Goal: Task Accomplishment & Management: Complete application form

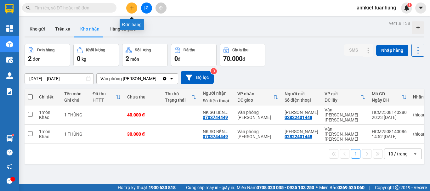
click at [130, 9] on icon "plus" at bounding box center [132, 8] width 4 height 4
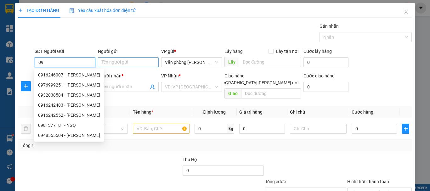
type input "0"
click at [103, 64] on input "Người gửi" at bounding box center [128, 62] width 61 height 10
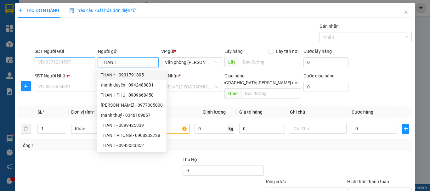
type input "THANH"
click at [83, 60] on input "SĐT Người Gửi" at bounding box center [65, 62] width 61 height 10
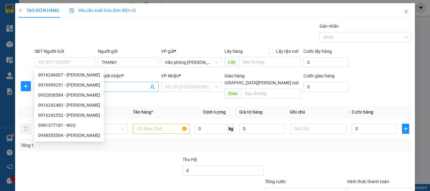
click at [105, 87] on input "Người nhận *" at bounding box center [125, 86] width 47 height 7
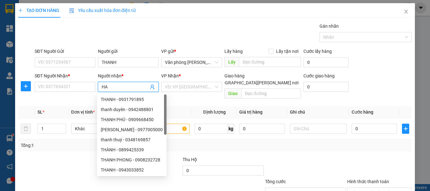
type input "HÀ"
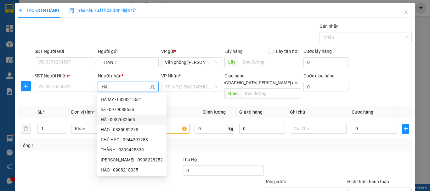
click at [127, 120] on div "HÀ - 0932632563" at bounding box center [132, 119] width 62 height 7
type input "0932632563"
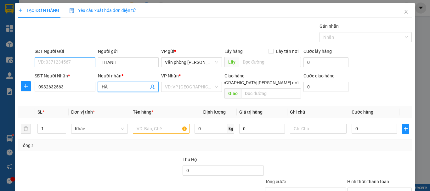
type input "HÀ"
click at [88, 64] on input "SĐT Người Gửi" at bounding box center [65, 62] width 61 height 10
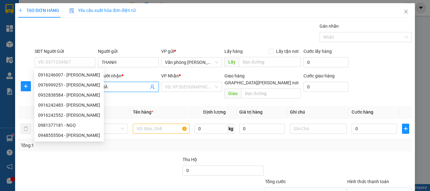
click at [122, 84] on input "HÀ" at bounding box center [125, 86] width 47 height 7
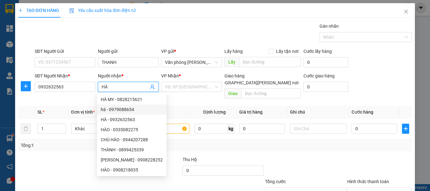
click at [131, 109] on div "hà - 0979088654" at bounding box center [132, 109] width 62 height 7
type input "0979088654"
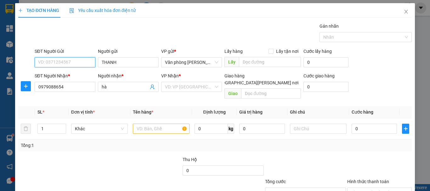
click at [76, 62] on input "SĐT Người Gửi" at bounding box center [65, 62] width 61 height 10
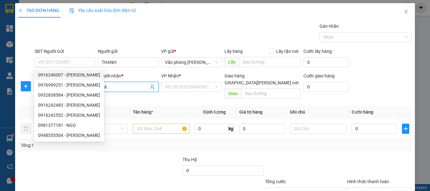
click at [129, 89] on input "hà" at bounding box center [125, 86] width 47 height 7
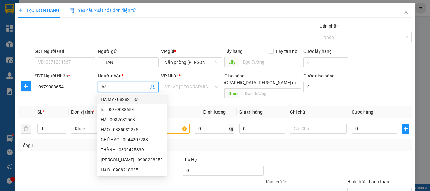
type input "h"
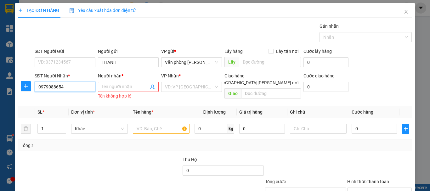
drag, startPoint x: 54, startPoint y: 95, endPoint x: 28, endPoint y: 99, distance: 26.8
click at [28, 99] on div "SĐT Người [PERSON_NAME] * 0979088654 0979088654 Người [PERSON_NAME] * Tên người…" at bounding box center [215, 86] width 395 height 29
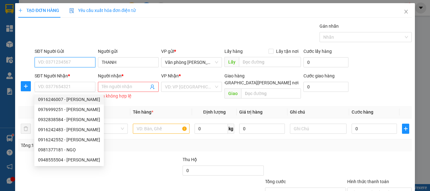
click at [70, 61] on input "SĐT Người Gửi" at bounding box center [65, 62] width 61 height 10
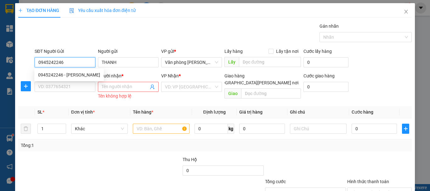
click at [71, 77] on div "0945242246 - [PERSON_NAME]" at bounding box center [69, 75] width 62 height 7
type input "0945242246"
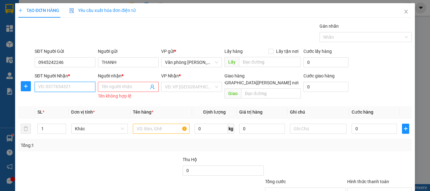
click at [76, 86] on input "SĐT Người Nhận *" at bounding box center [65, 87] width 61 height 10
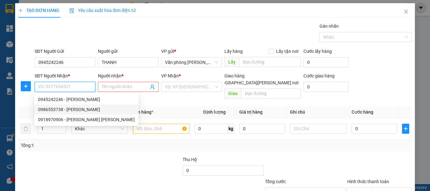
click at [80, 109] on div "0986553738 - [PERSON_NAME]" at bounding box center [86, 109] width 97 height 7
type input "0986553738"
type input "HÀ"
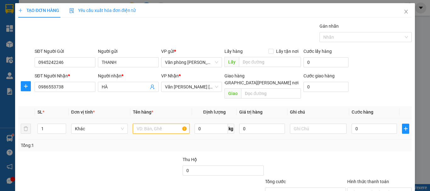
click at [154, 124] on input "text" at bounding box center [161, 129] width 57 height 10
type input "1 THÙNG"
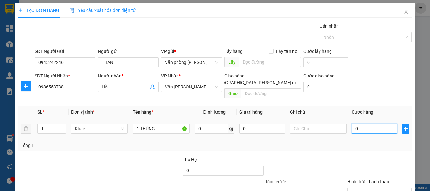
click at [367, 124] on input "0" at bounding box center [374, 129] width 45 height 10
type input "50"
type input "50.000"
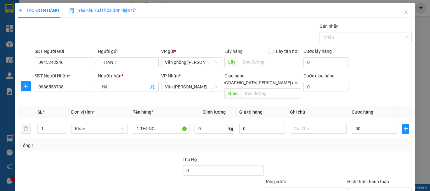
type input "50.000"
click at [362, 156] on div at bounding box center [380, 167] width 66 height 22
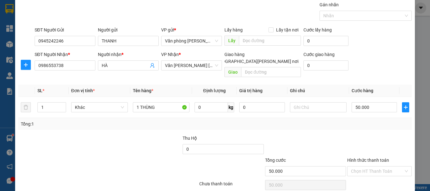
scroll to position [42, 0]
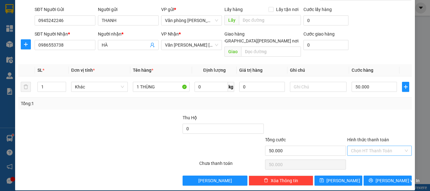
click at [364, 146] on input "Hình thức thanh toán" at bounding box center [377, 150] width 53 height 9
click at [361, 158] on div "Tại văn phòng" at bounding box center [376, 156] width 56 height 7
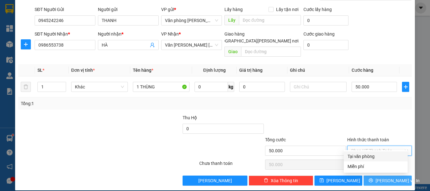
type input "0"
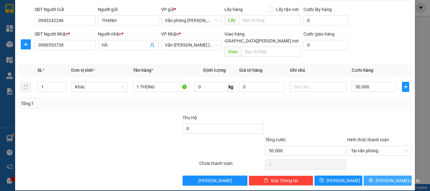
click at [371, 176] on button "[PERSON_NAME] và In" at bounding box center [388, 181] width 48 height 10
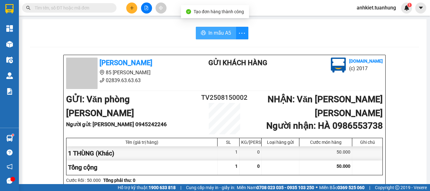
click at [221, 32] on span "In mẫu A5" at bounding box center [220, 33] width 23 height 8
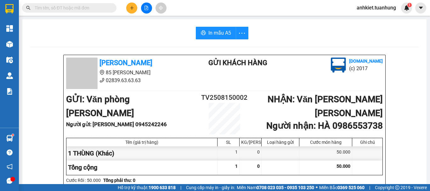
click at [281, 7] on div "Kết quả tìm kiếm ( 0 ) Bộ lọc No Data anhkiet.tuanhung 1" at bounding box center [215, 8] width 430 height 16
